Goal: Information Seeking & Learning: Learn about a topic

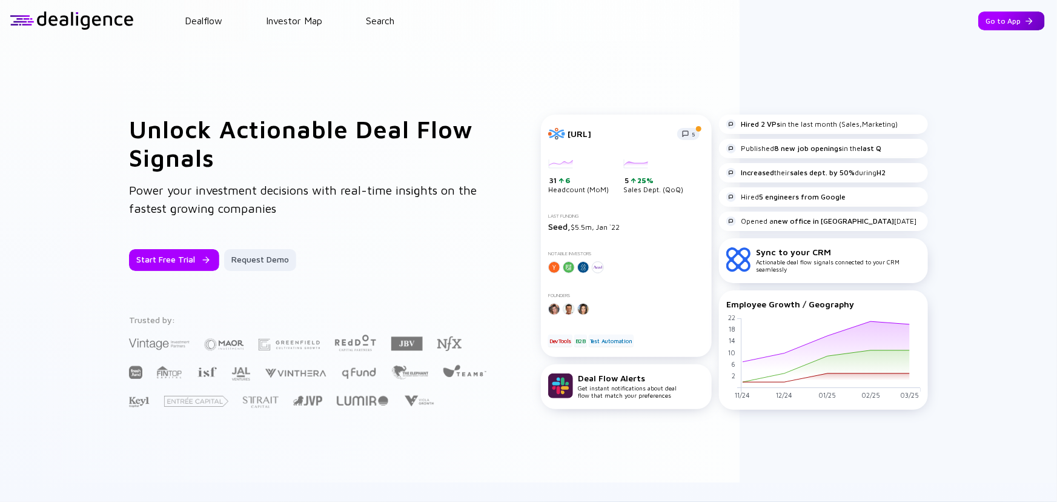
click at [997, 28] on div "Go to App" at bounding box center [1011, 21] width 67 height 19
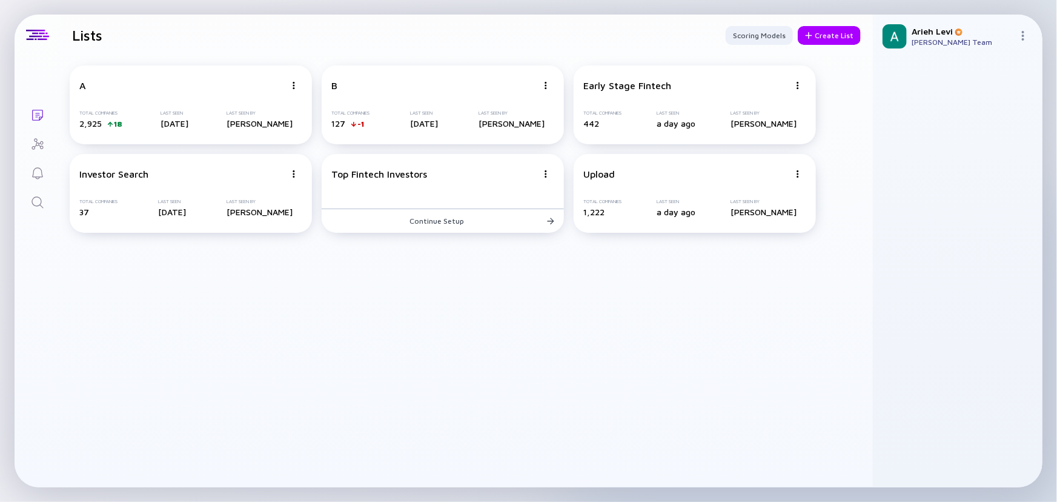
click at [40, 205] on icon "Search" at bounding box center [37, 202] width 15 height 15
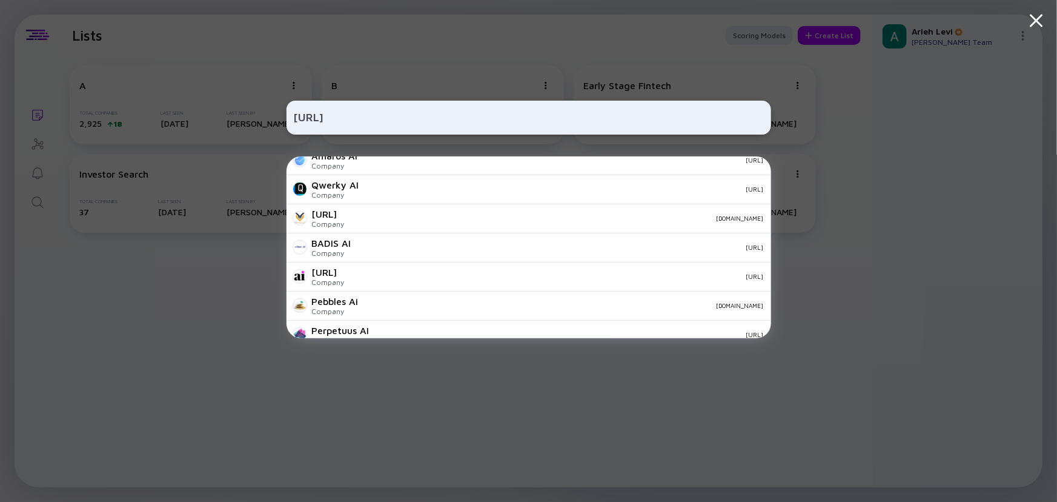
scroll to position [426, 0]
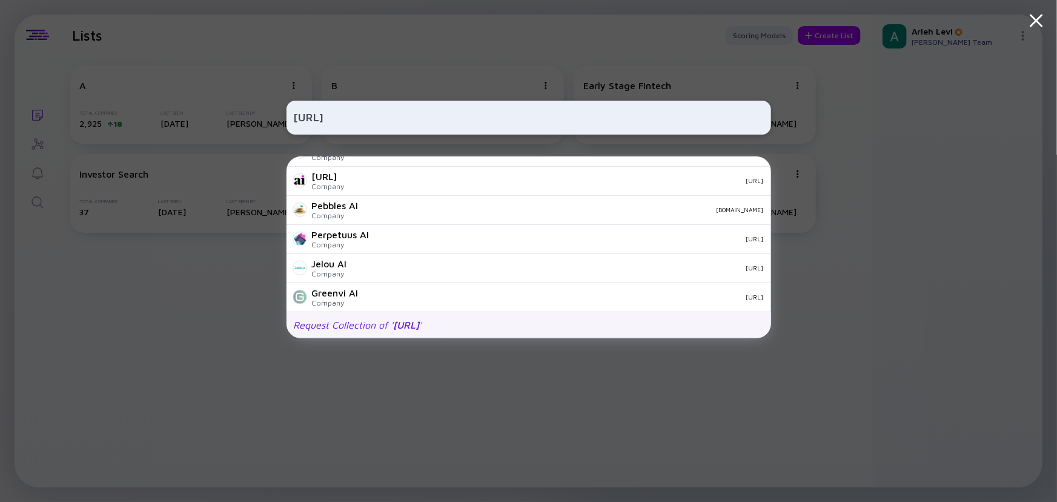
type input "[URL]"
click at [387, 324] on div "Request Collection of ' [URL] '" at bounding box center [358, 324] width 128 height 11
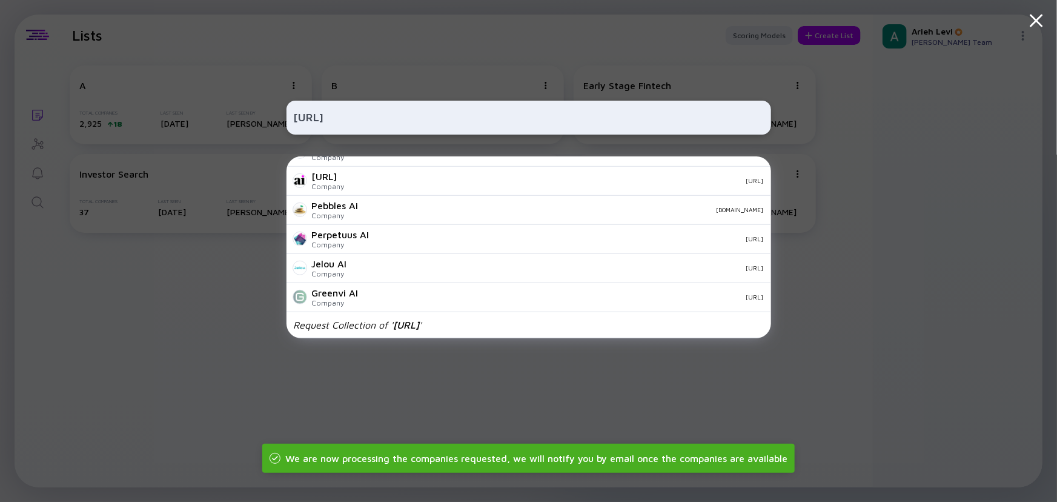
click at [825, 311] on div "[URL] HostAI (YC W24) Company [DOMAIN_NAME] Conduit Company [DOMAIN_NAME] Condu…" at bounding box center [528, 251] width 1057 height 502
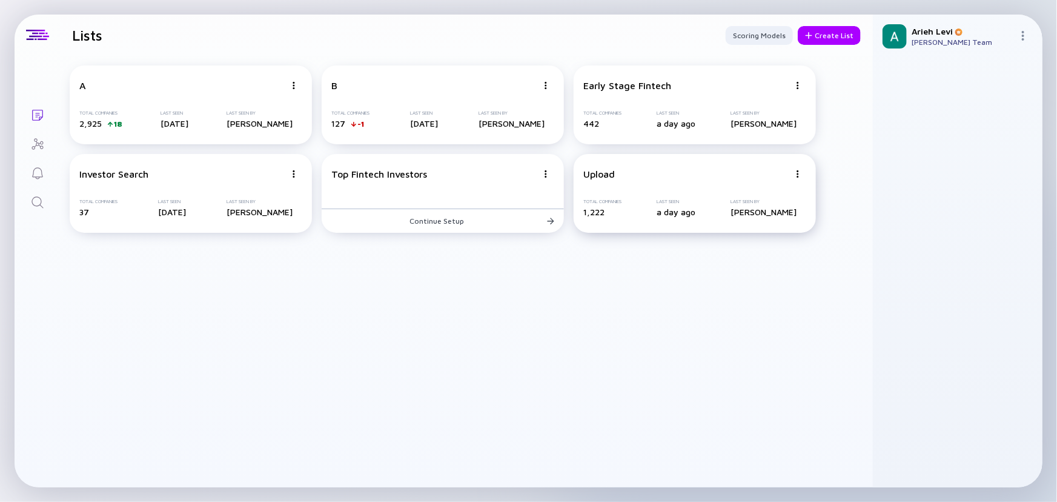
click at [666, 178] on div "Upload" at bounding box center [686, 173] width 206 height 11
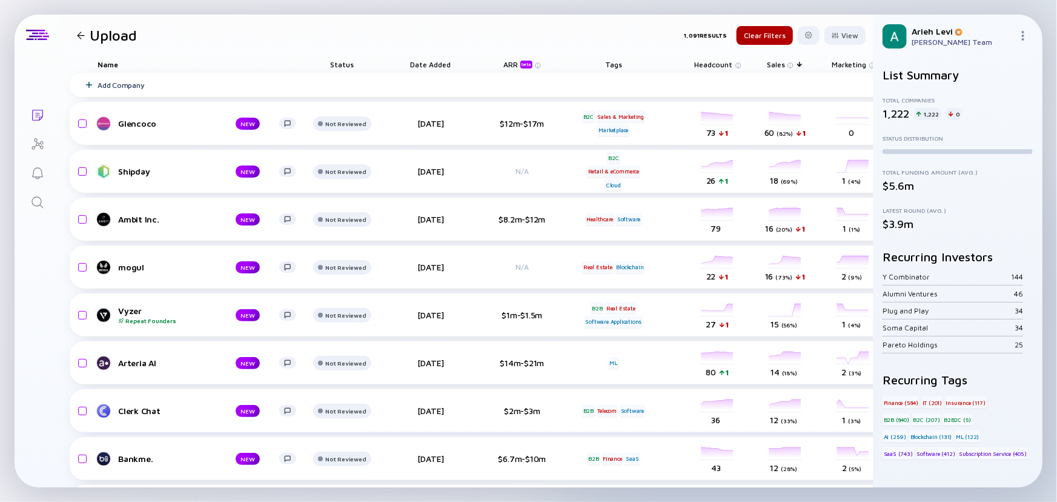
scroll to position [0, 267]
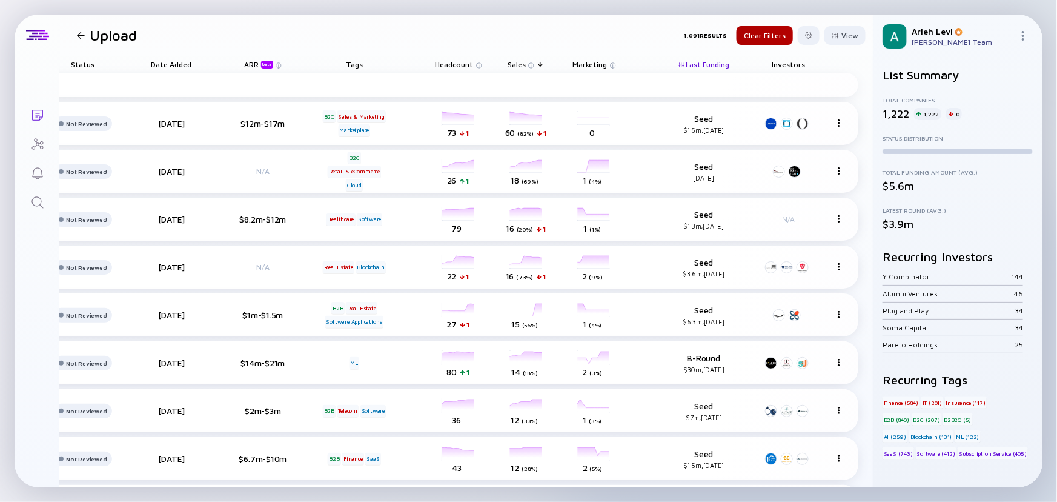
click at [715, 61] on span "Last Funding" at bounding box center [708, 64] width 44 height 9
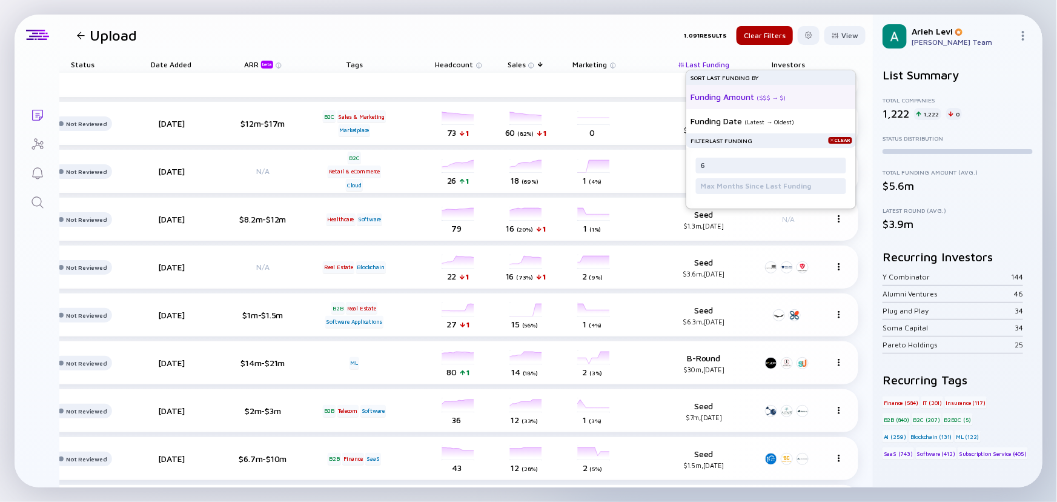
click at [723, 105] on div "Funding Amount ( $$$ → $ )" at bounding box center [766, 97] width 150 height 24
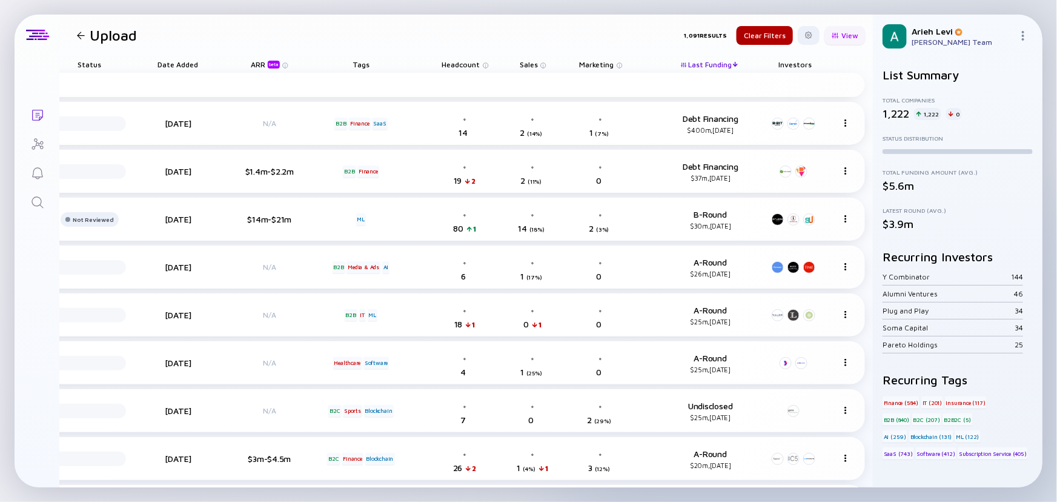
scroll to position [0, 242]
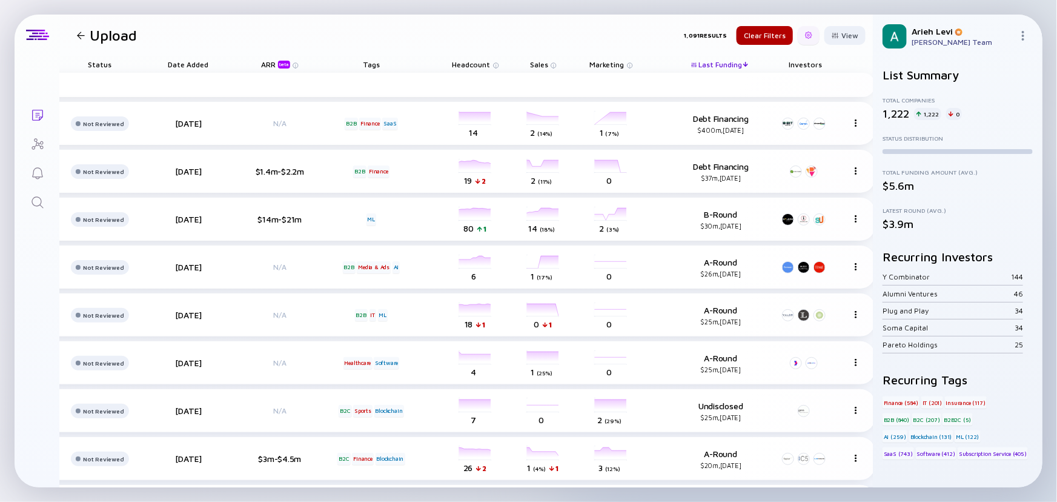
click at [805, 36] on div at bounding box center [808, 35] width 7 height 7
click at [832, 36] on div at bounding box center [835, 35] width 7 height 7
click at [788, 212] on div "Growth % (12m)" at bounding box center [815, 205] width 81 height 24
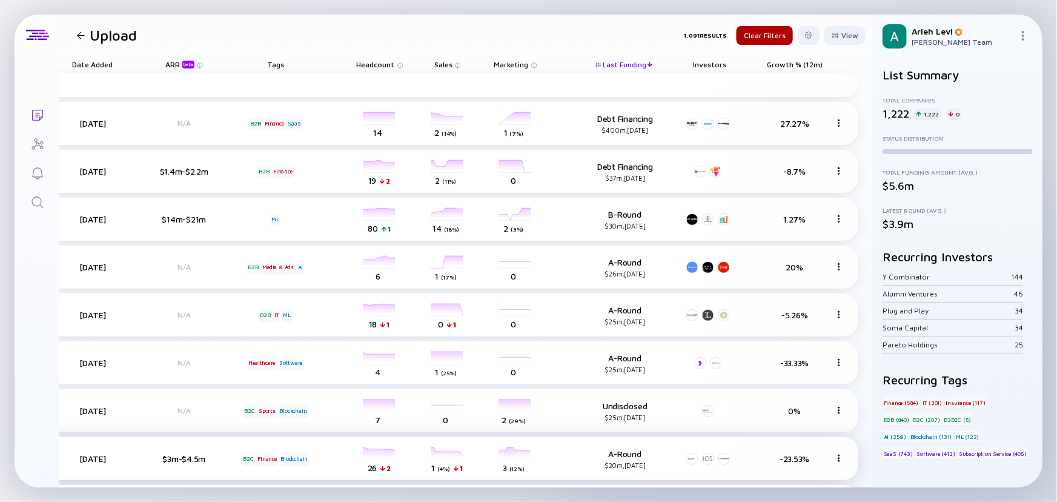
scroll to position [0, 340]
click at [783, 70] on div "Growth % (12m)" at bounding box center [794, 64] width 79 height 17
click at [646, 65] on span "Growth % (12m)" at bounding box center [625, 64] width 44 height 9
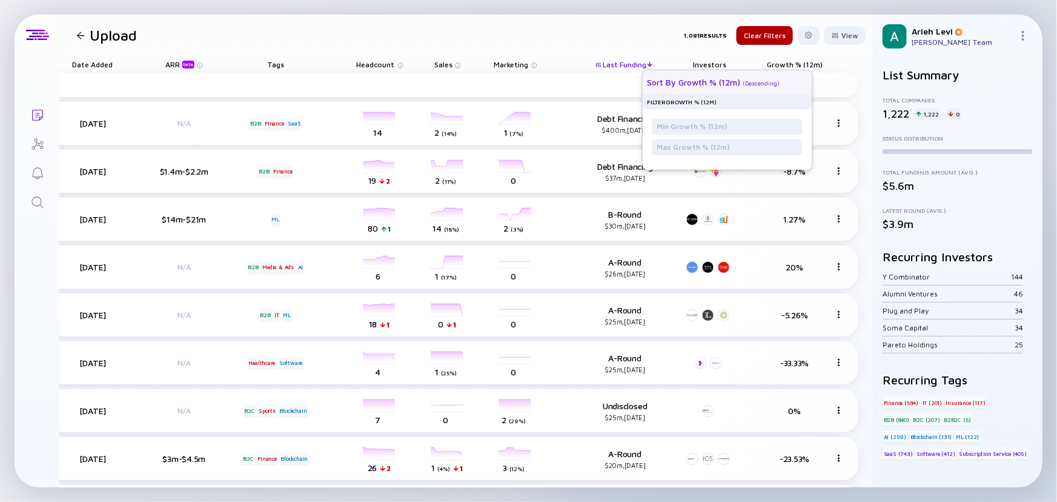
click at [760, 85] on div "( Descending )" at bounding box center [761, 82] width 37 height 7
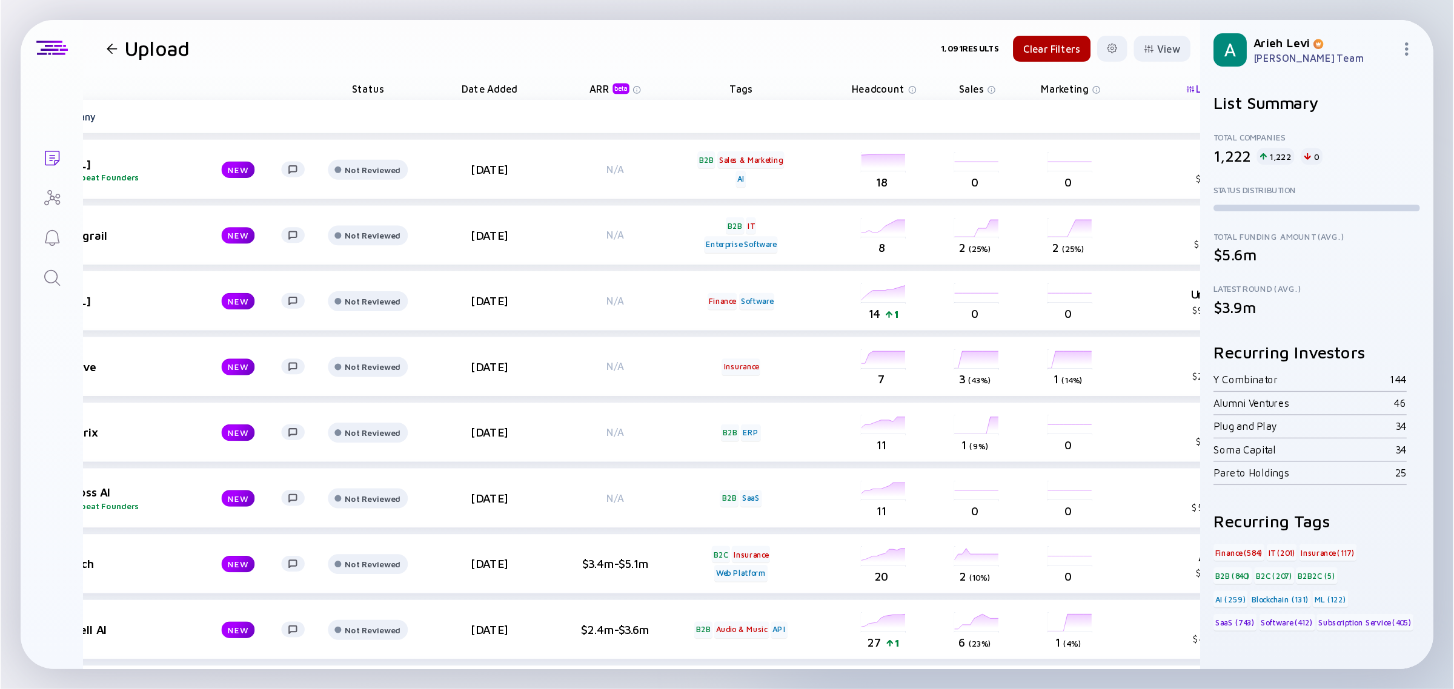
scroll to position [0, 0]
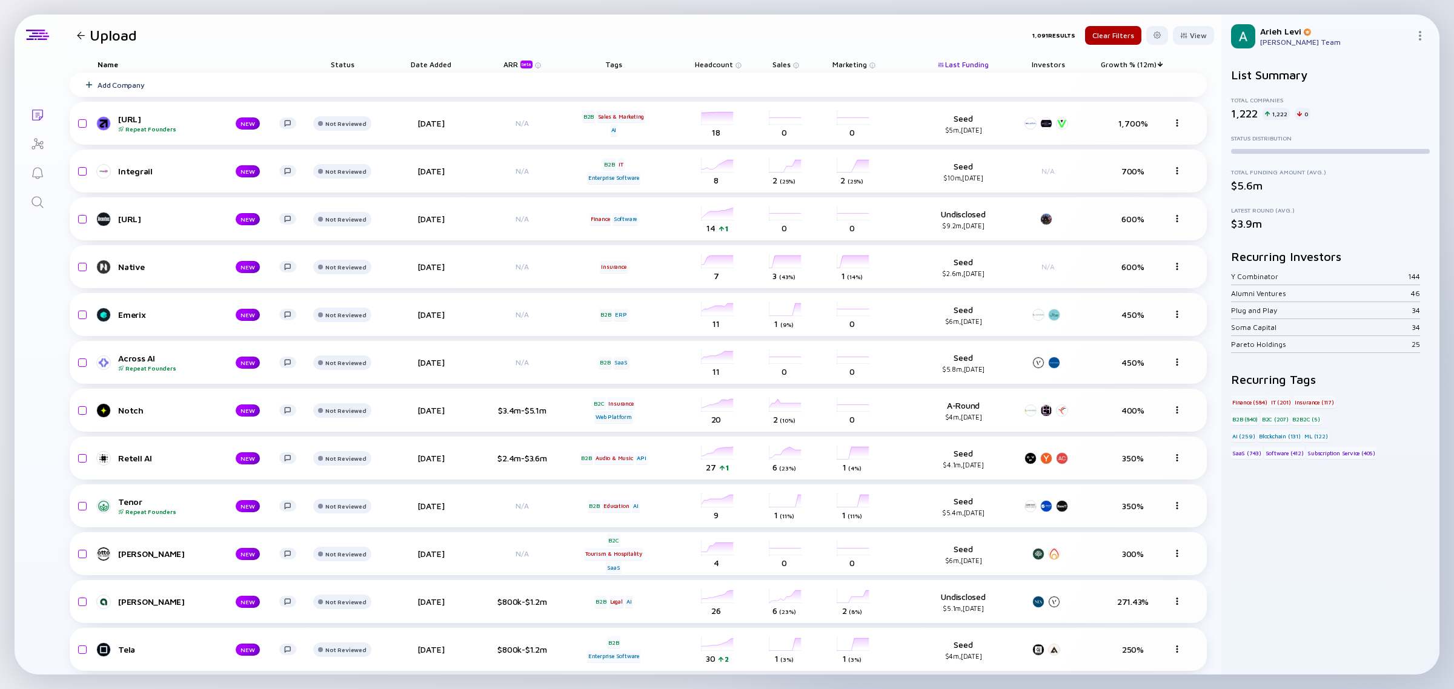
click at [937, 65] on div "Last Funding" at bounding box center [963, 64] width 79 height 17
click at [952, 62] on span "Last Funding" at bounding box center [967, 64] width 44 height 9
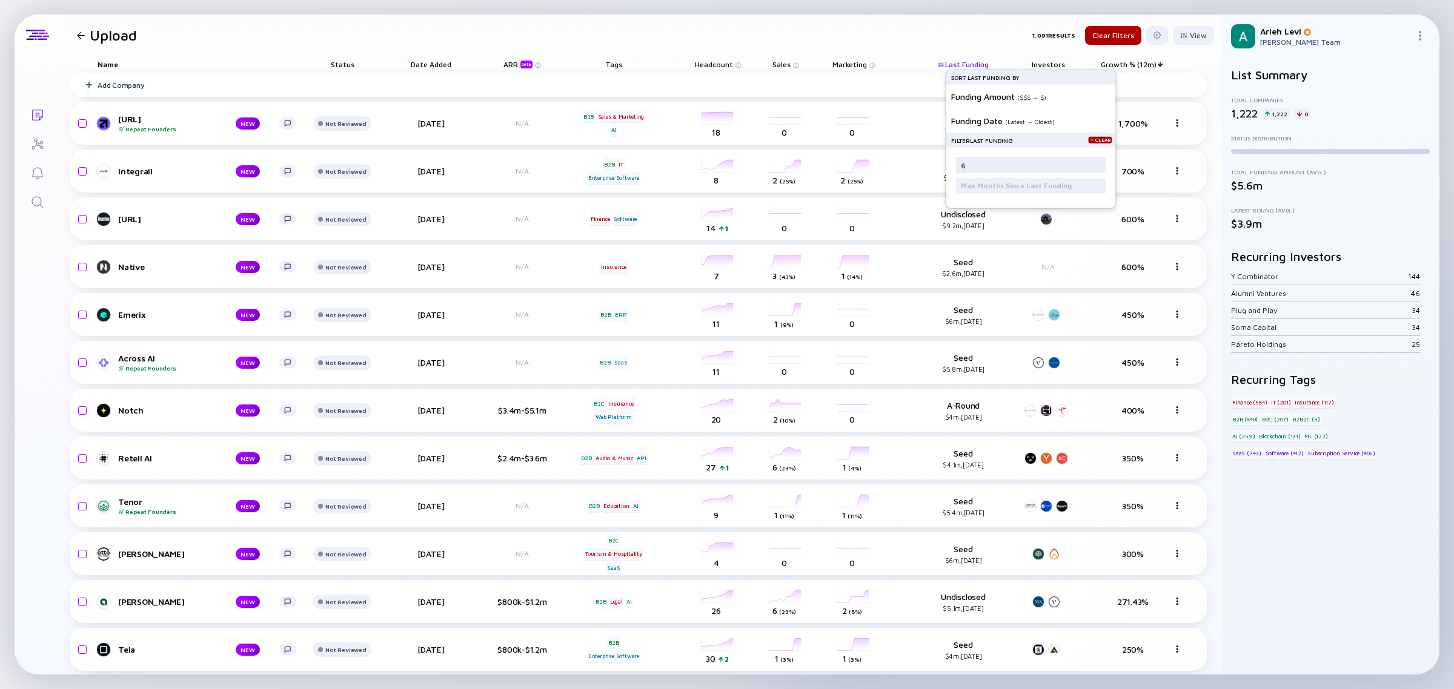
click at [1030, 165] on input "6" at bounding box center [1031, 165] width 141 height 12
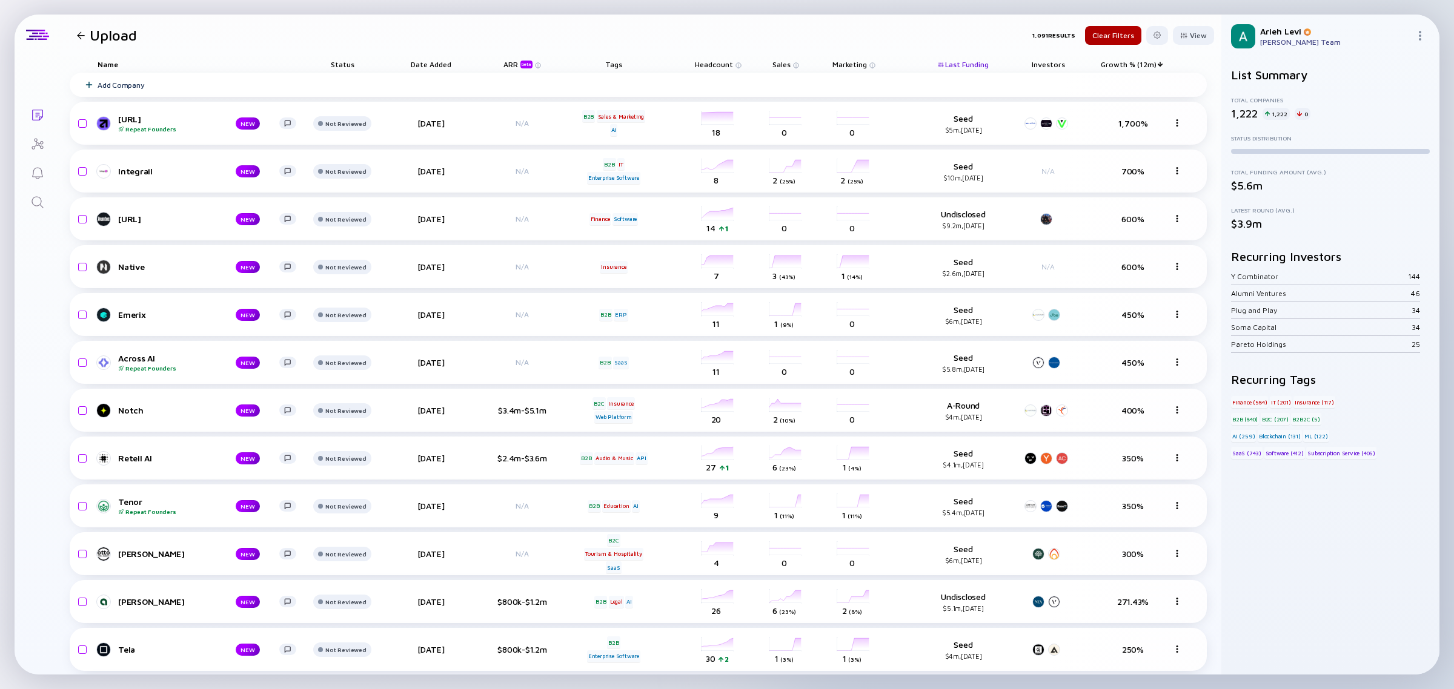
click at [906, 44] on header "Upload 1,091 Results Clear Filters View" at bounding box center [640, 35] width 1161 height 41
click at [442, 96] on img at bounding box center [444, 95] width 6 height 6
click at [1057, 28] on div "View" at bounding box center [1193, 35] width 41 height 19
click at [1057, 56] on div "Total Funding" at bounding box center [1159, 50] width 91 height 24
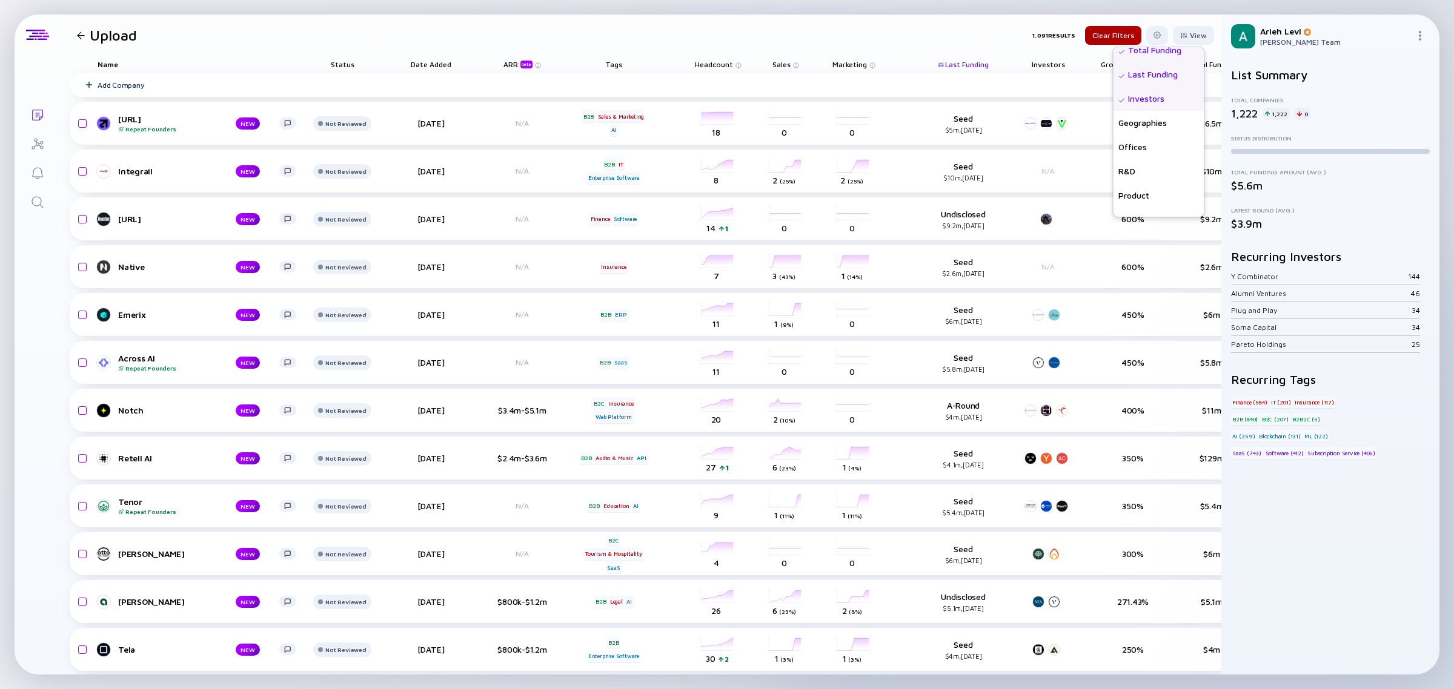
click at [1057, 35] on div "[PERSON_NAME] [PERSON_NAME] Team" at bounding box center [1330, 37] width 218 height 44
click at [1057, 35] on img at bounding box center [1420, 36] width 10 height 10
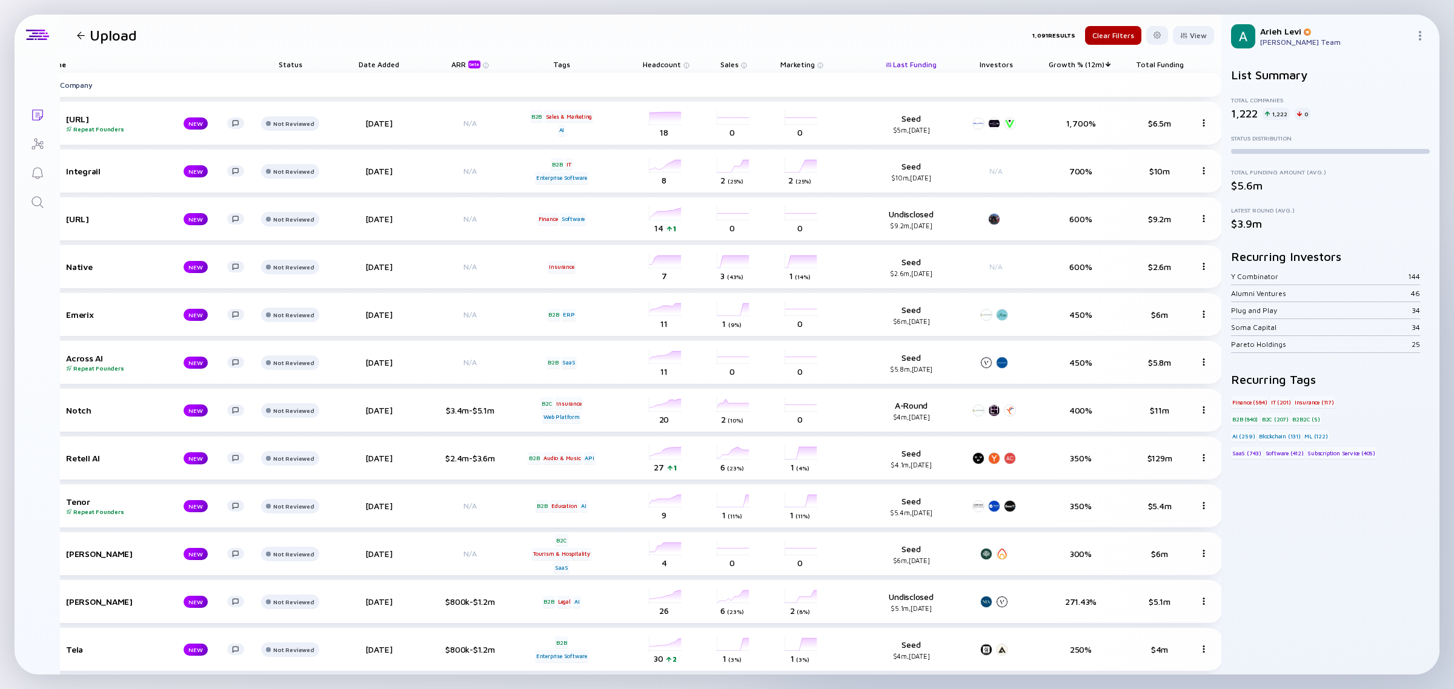
scroll to position [0, 79]
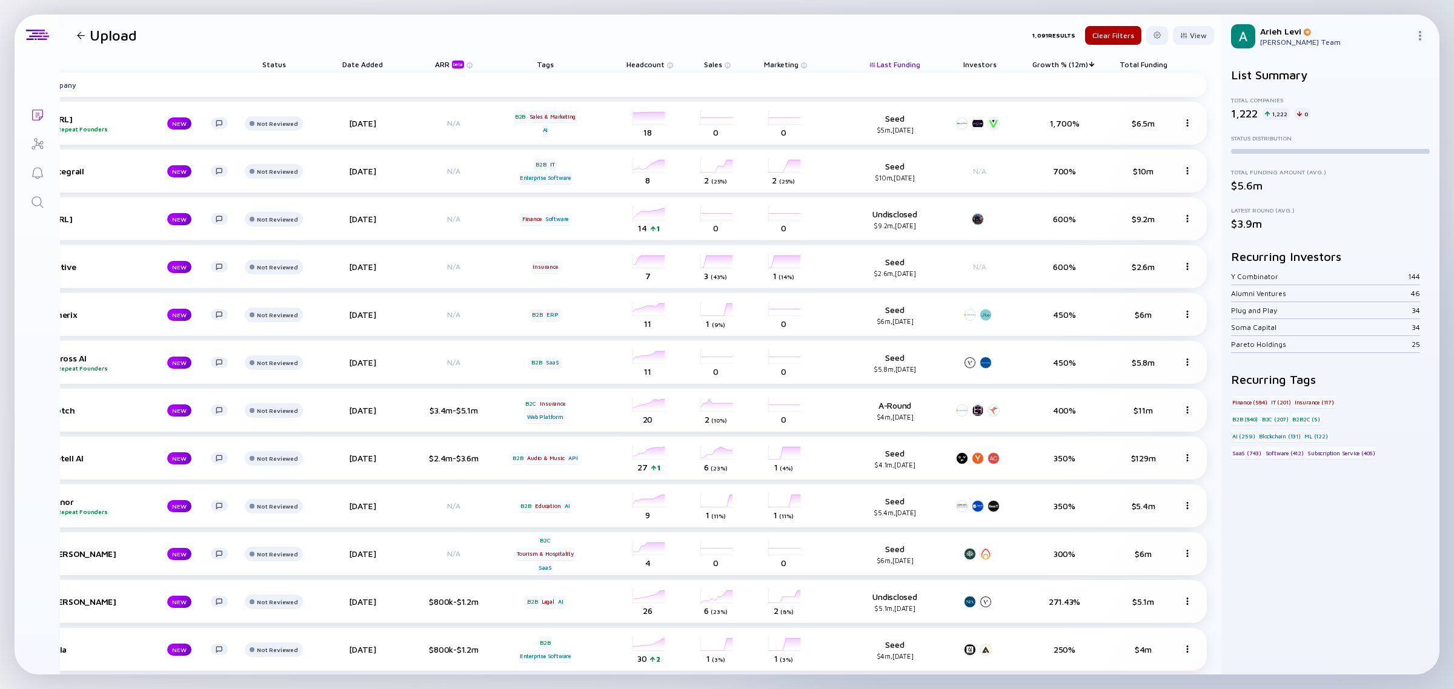
click at [920, 61] on span "Total Funding" at bounding box center [899, 64] width 44 height 9
click at [1035, 149] on input "text" at bounding box center [1072, 147] width 141 height 12
type input "8"
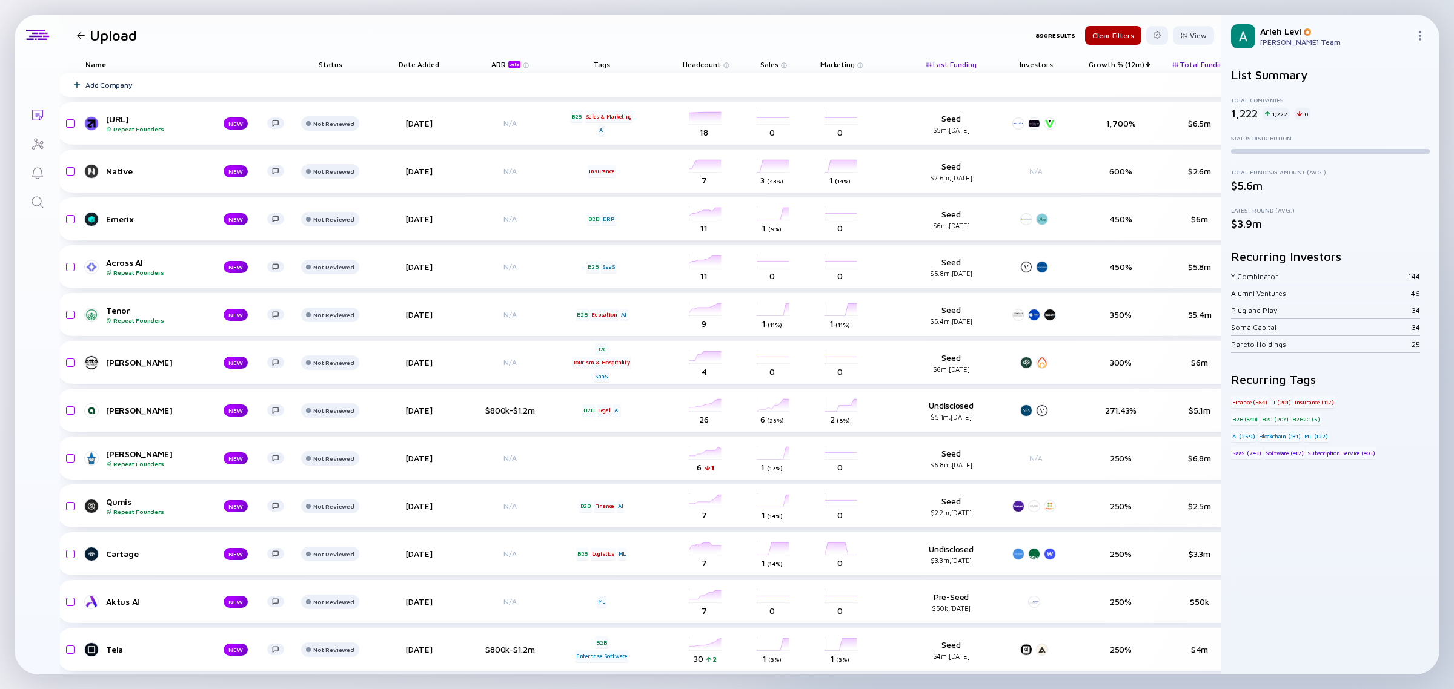
scroll to position [0, 0]
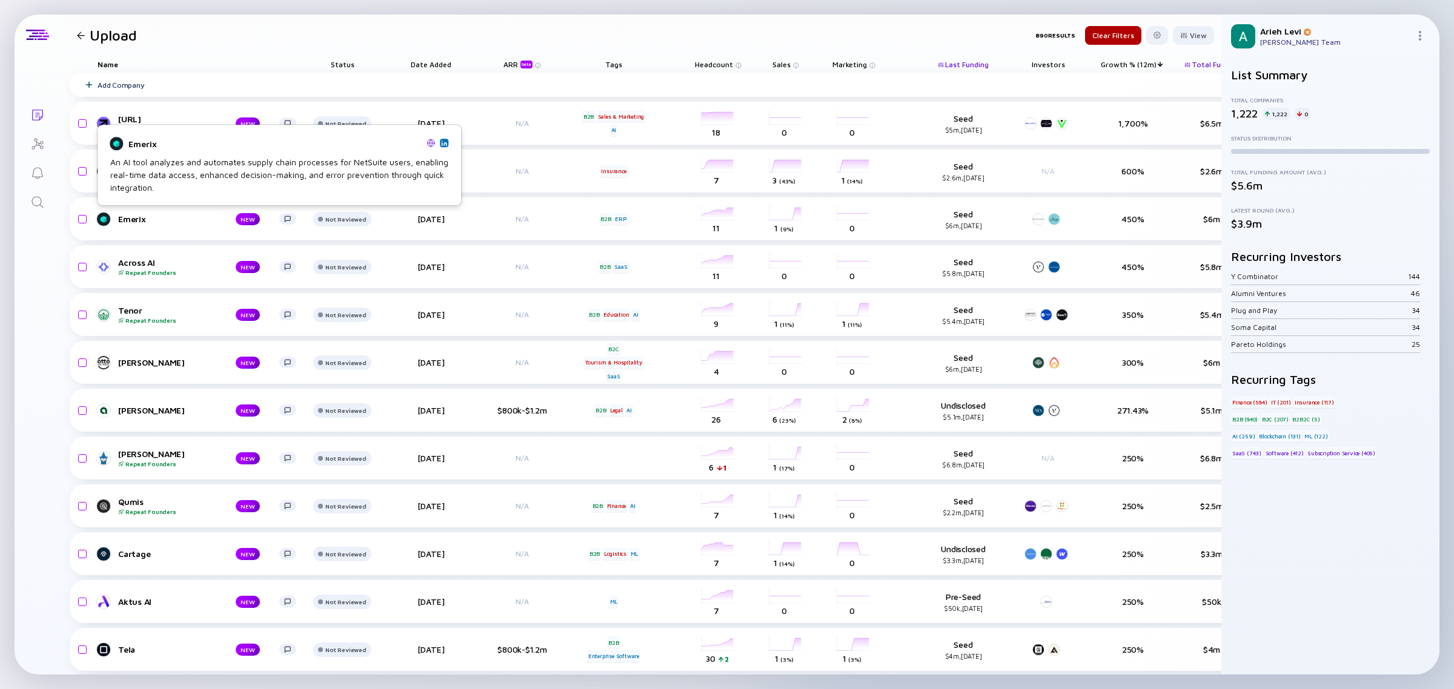
click at [443, 144] on img at bounding box center [444, 143] width 6 height 6
